Goal: Browse casually: Explore the website without a specific task or goal

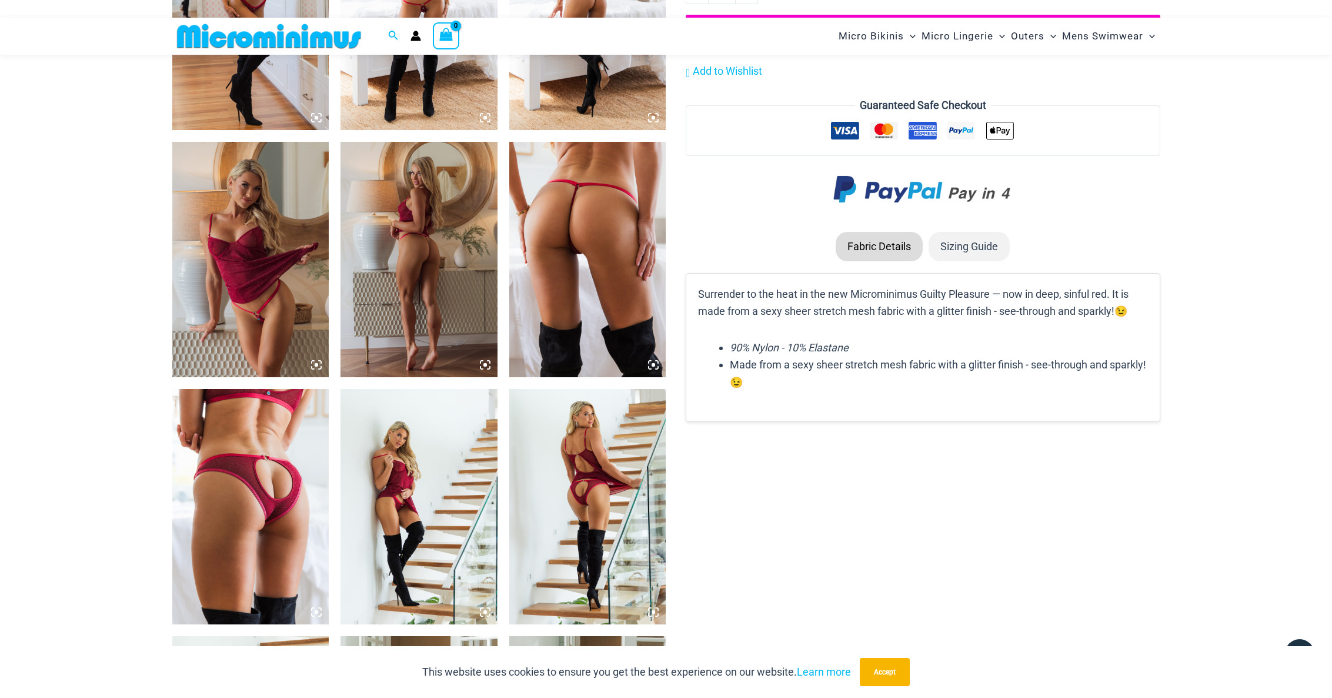
scroll to position [1239, 0]
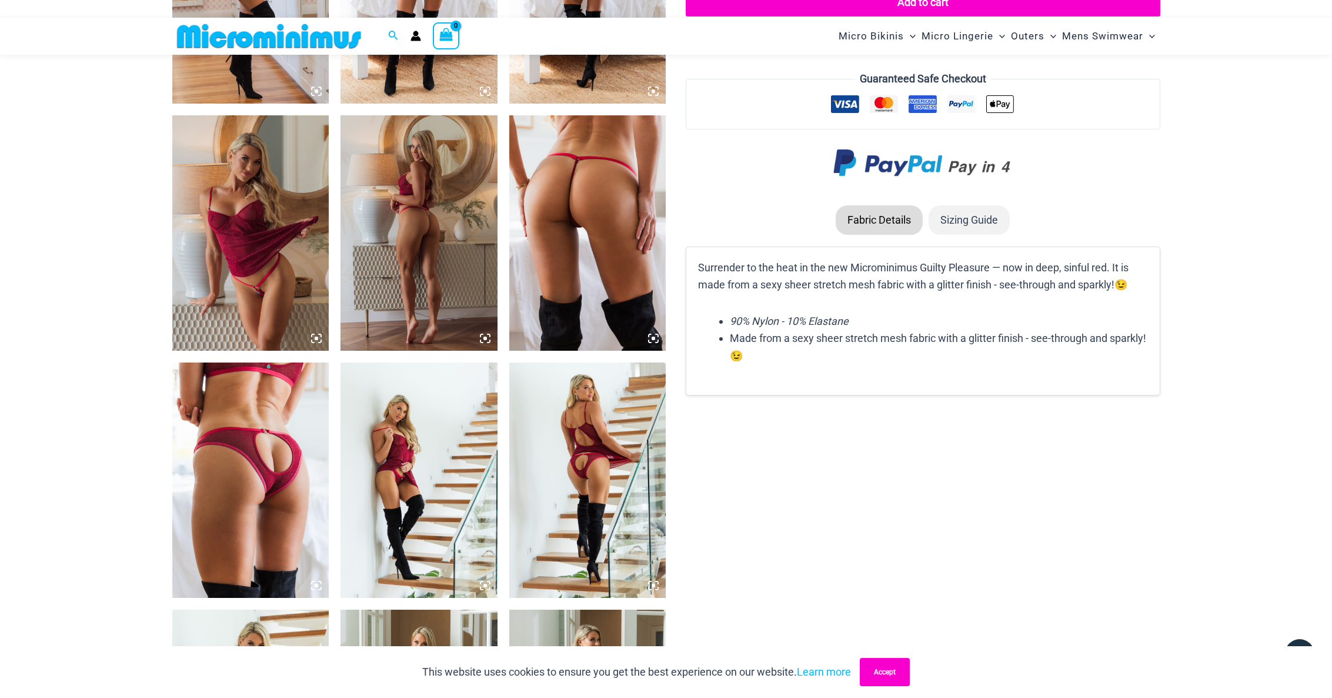
click at [898, 558] on button "Accept" at bounding box center [885, 672] width 50 height 28
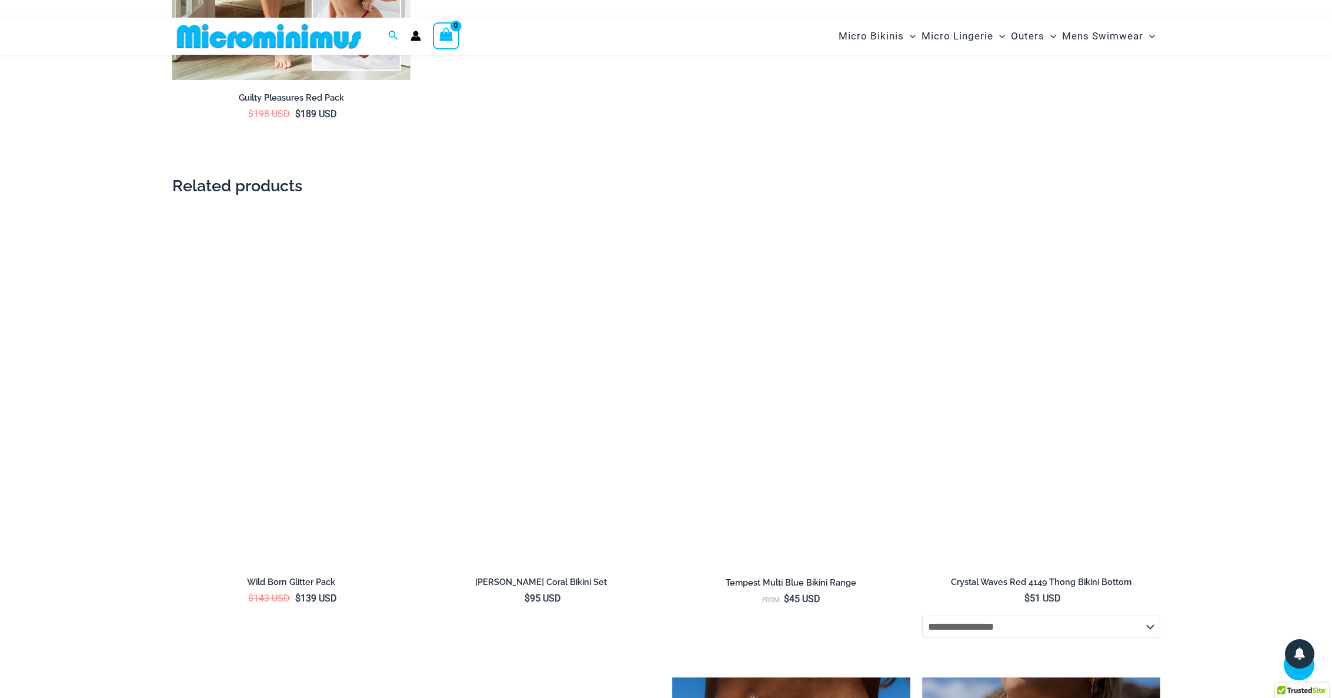
scroll to position [2488, 0]
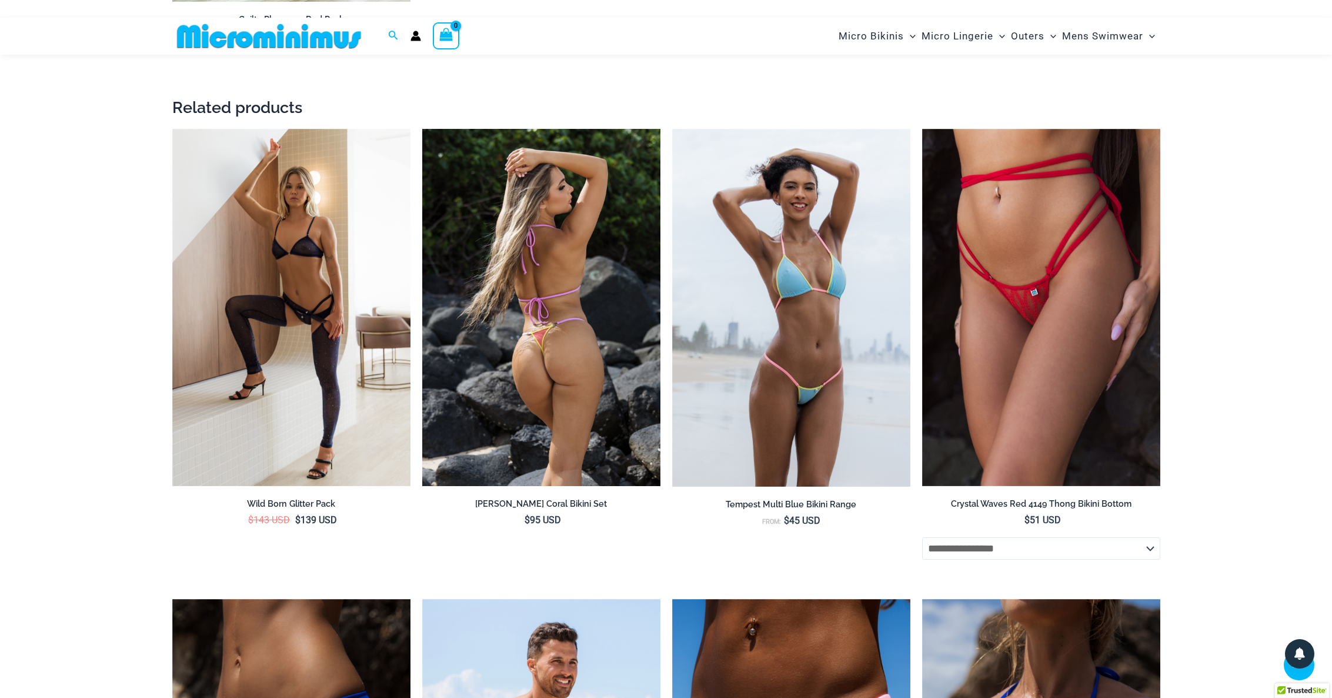
click at [483, 323] on img at bounding box center [541, 308] width 238 height 358
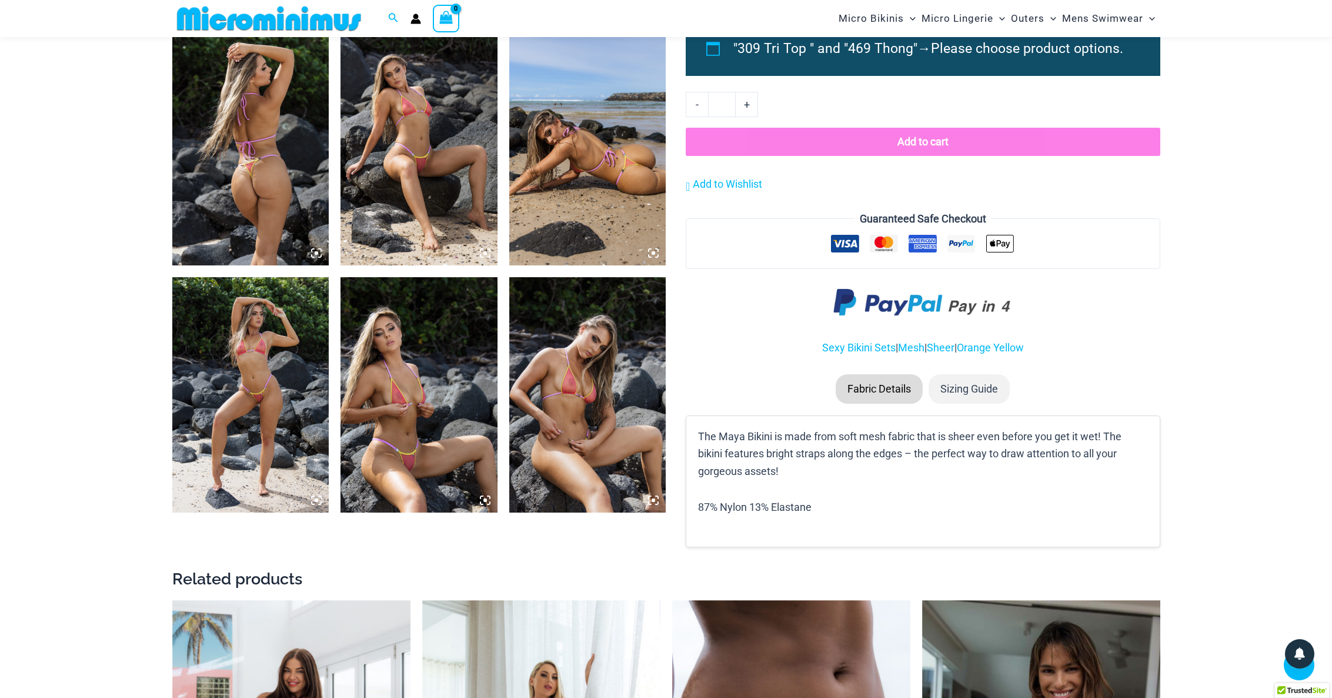
scroll to position [873, 0]
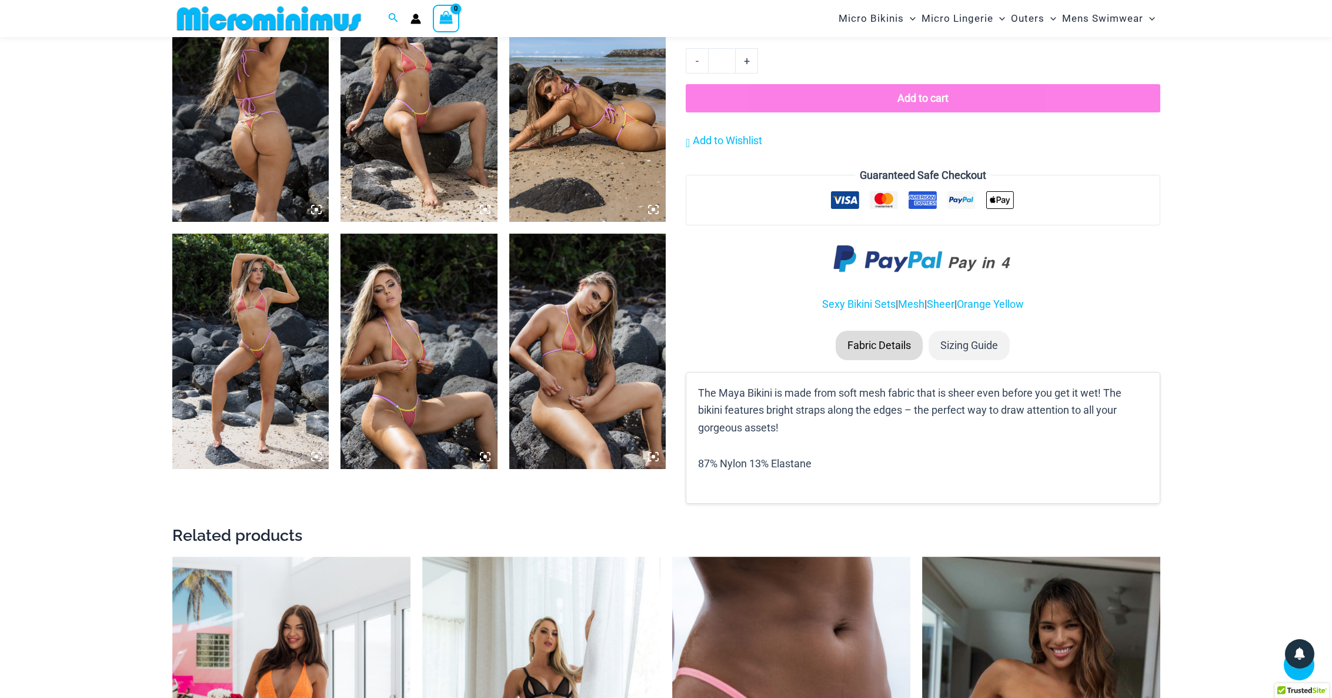
click at [456, 387] on img at bounding box center [419, 350] width 157 height 235
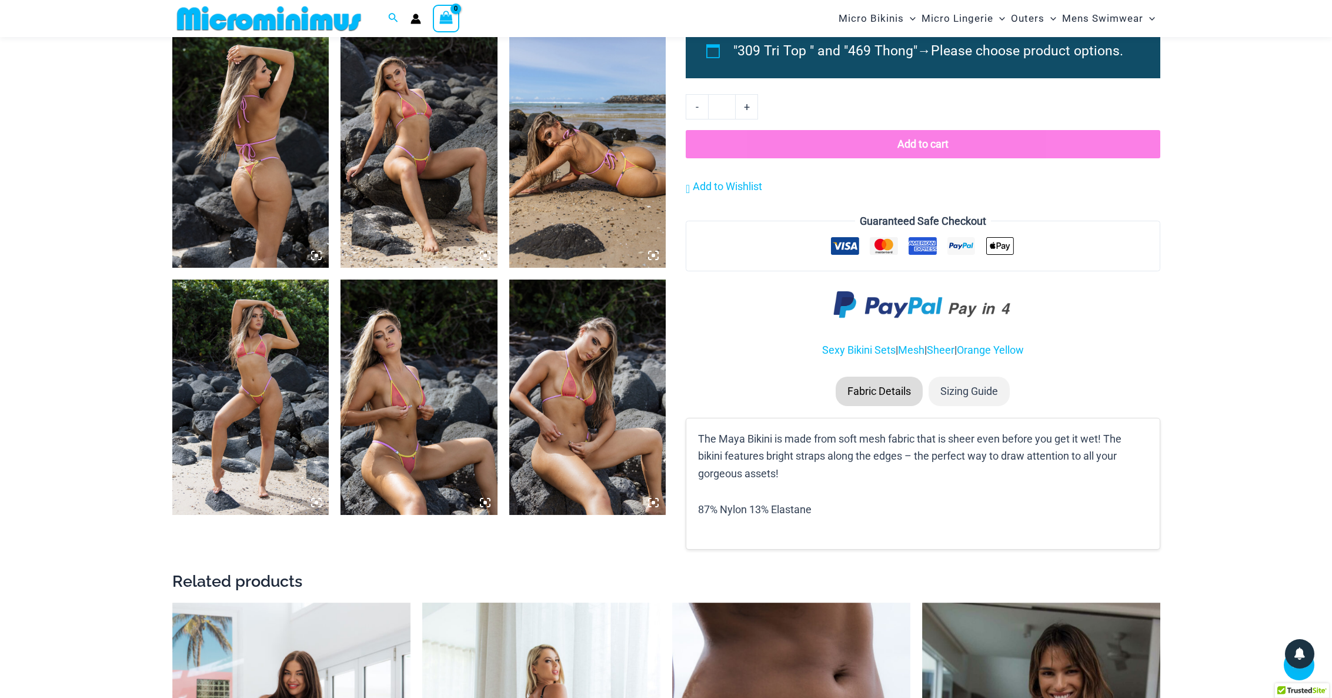
scroll to position [800, 0]
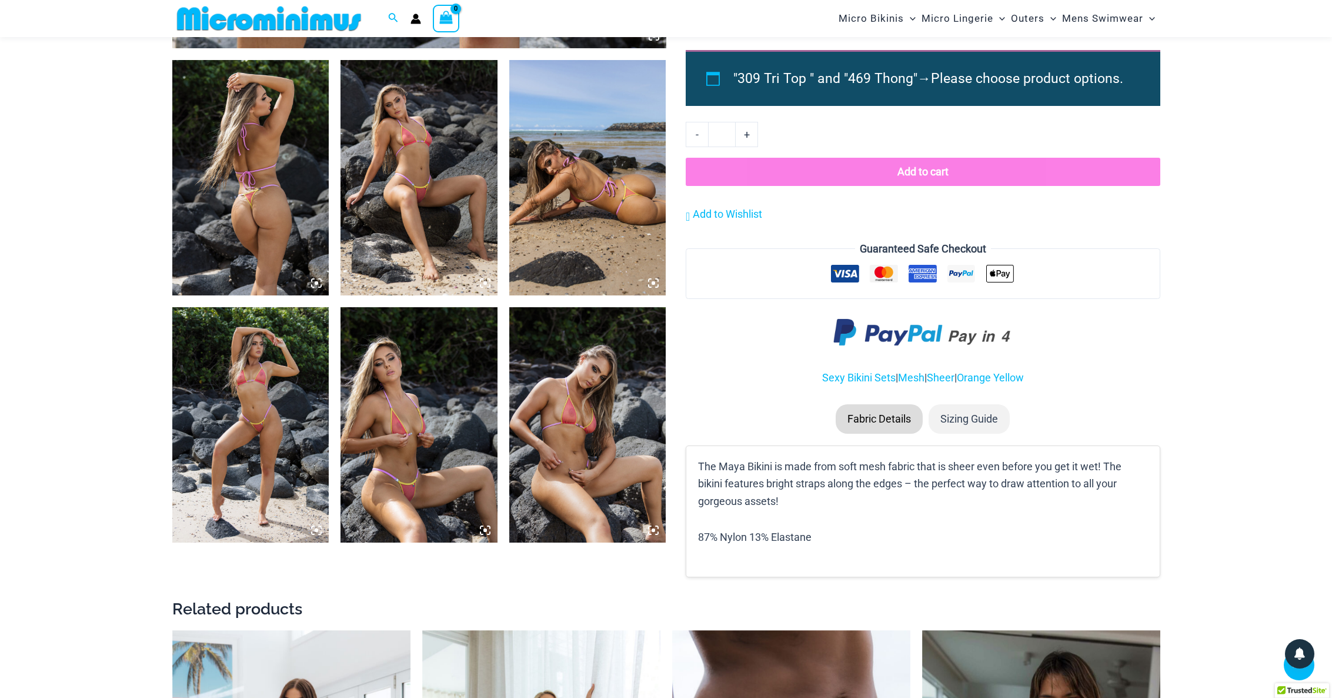
click at [401, 413] on img at bounding box center [419, 424] width 157 height 235
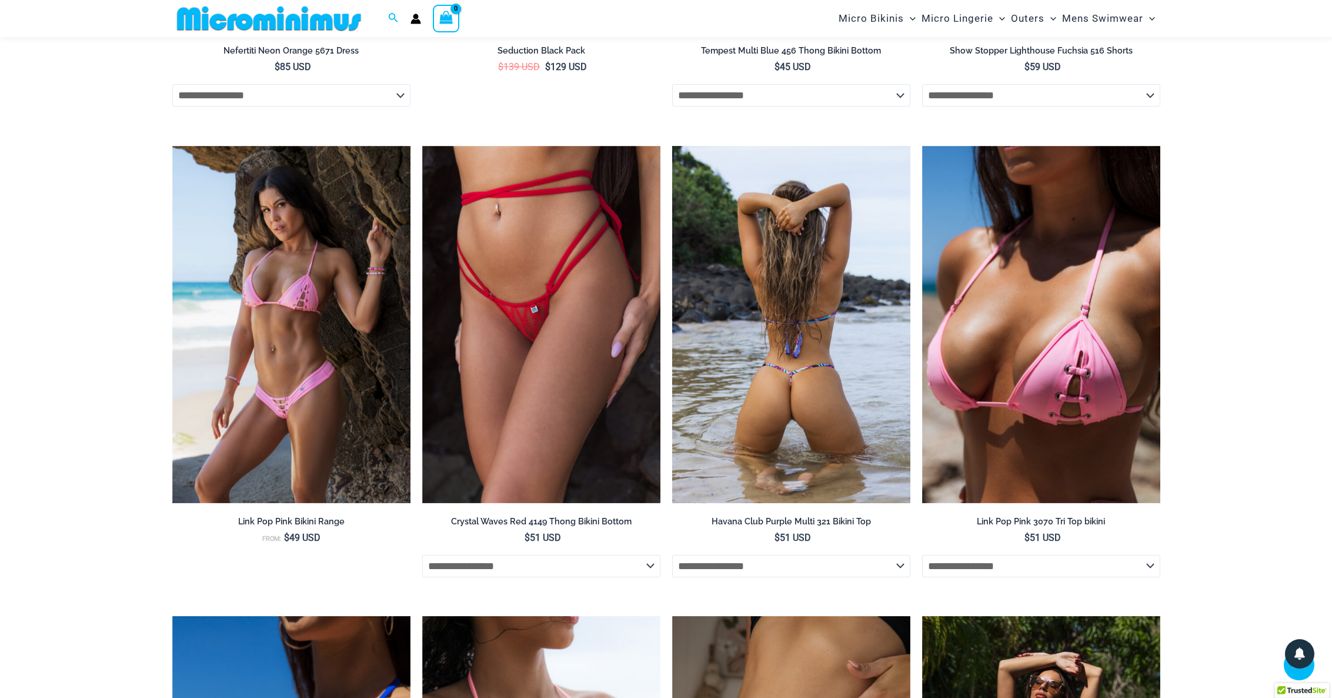
scroll to position [1903, 0]
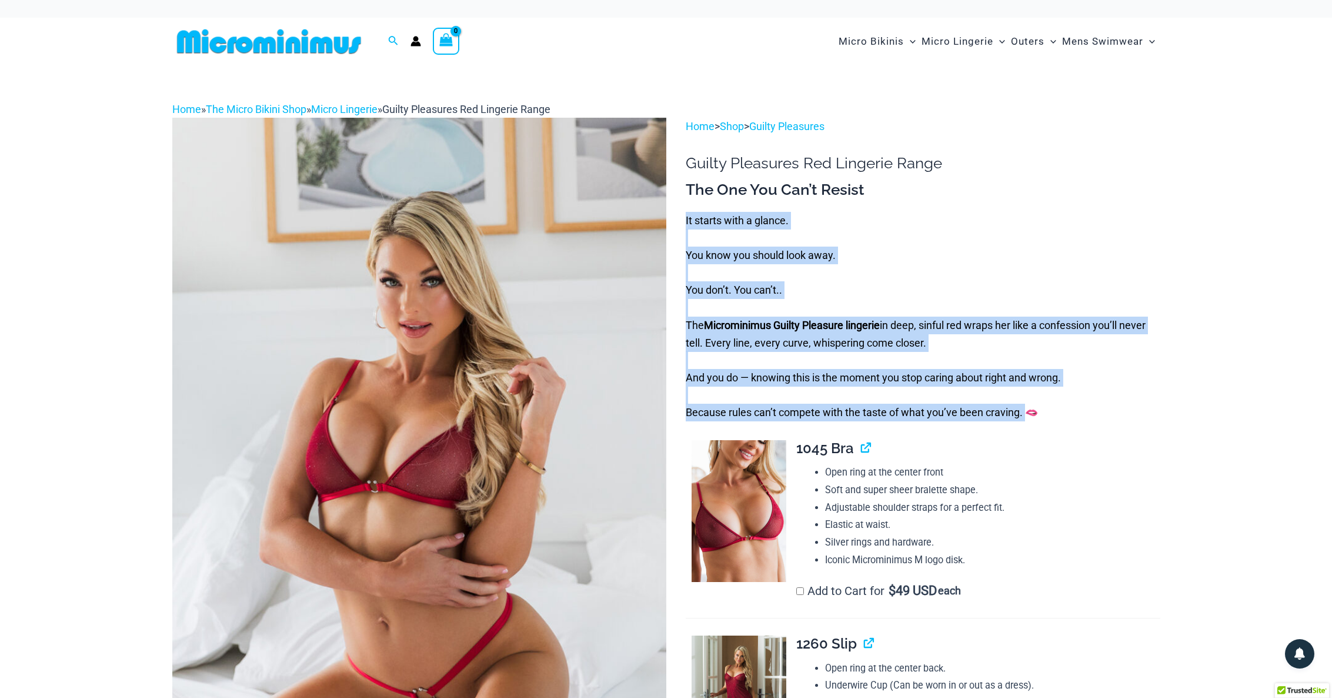
drag, startPoint x: 1023, startPoint y: 412, endPoint x: 686, endPoint y: 216, distance: 390.6
click at [686, 216] on p "It starts with a glance. You know you should look away. You don’t. You can’t.. …" at bounding box center [923, 316] width 474 height 209
click at [915, 251] on p "It starts with a glance. You know you should look away. You don’t. You can’t.. …" at bounding box center [923, 316] width 474 height 209
